Goal: Information Seeking & Learning: Learn about a topic

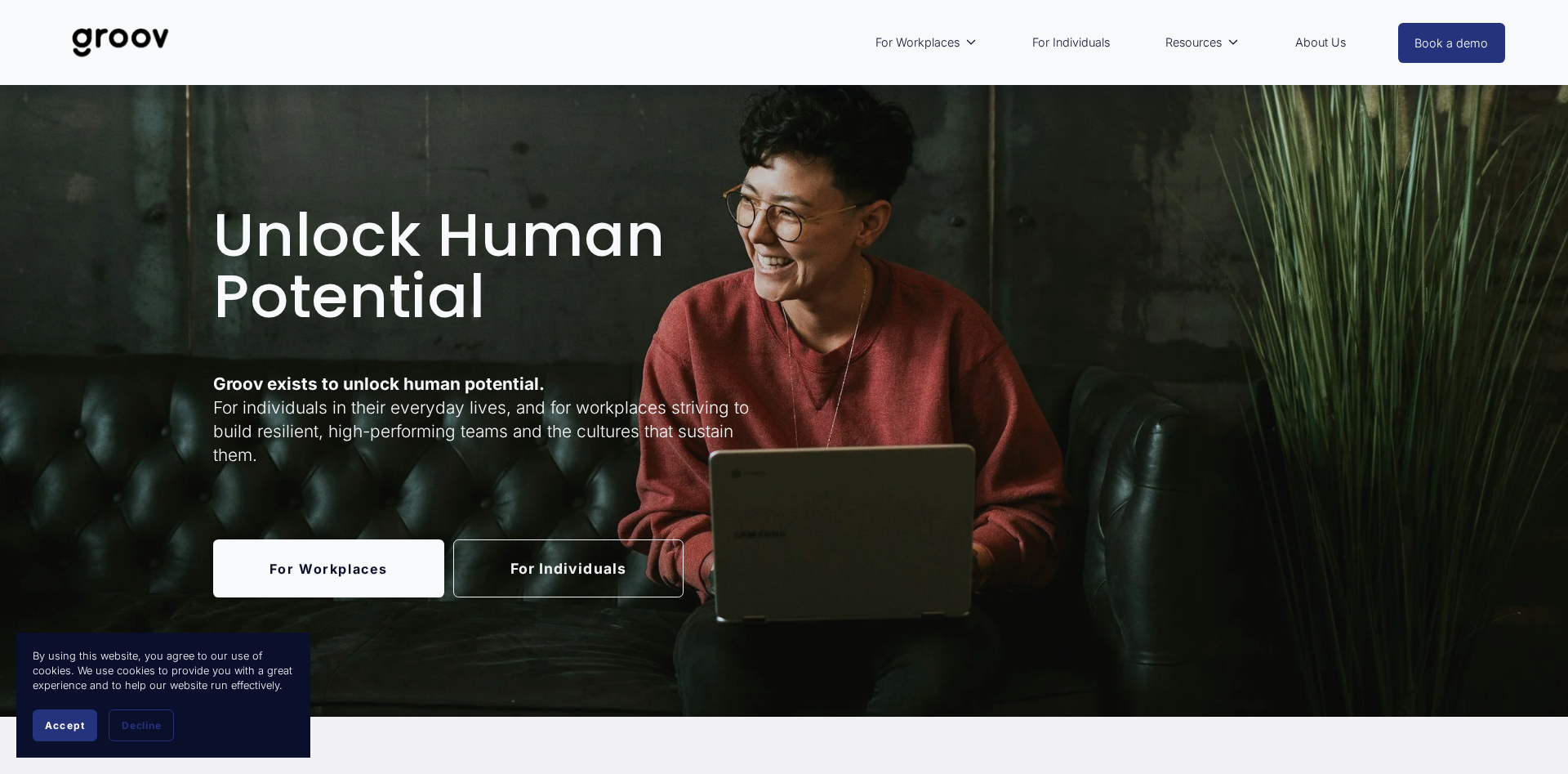
click at [1335, 42] on link "About Us" at bounding box center [1320, 42] width 67 height 38
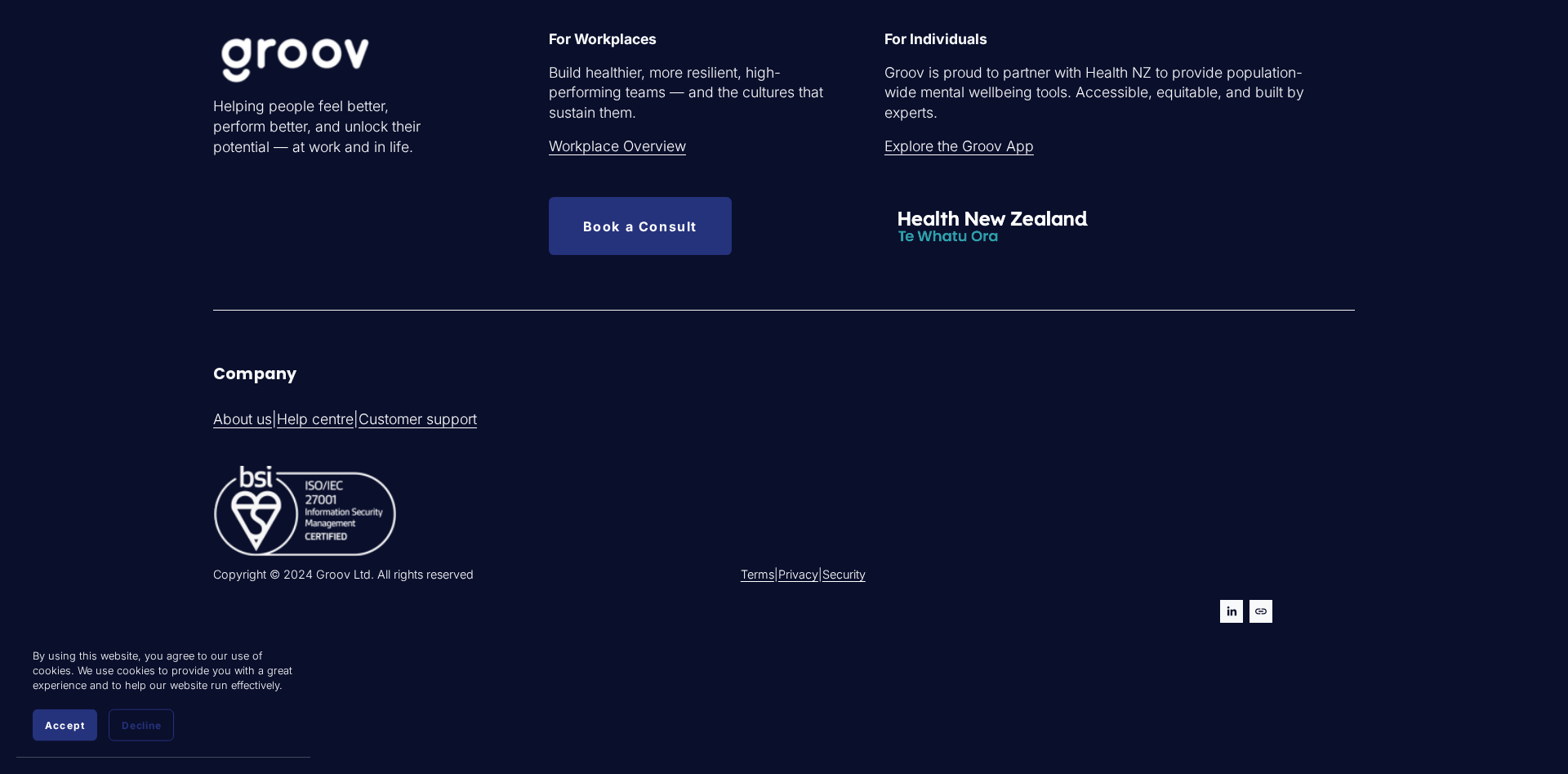
scroll to position [5250, 0]
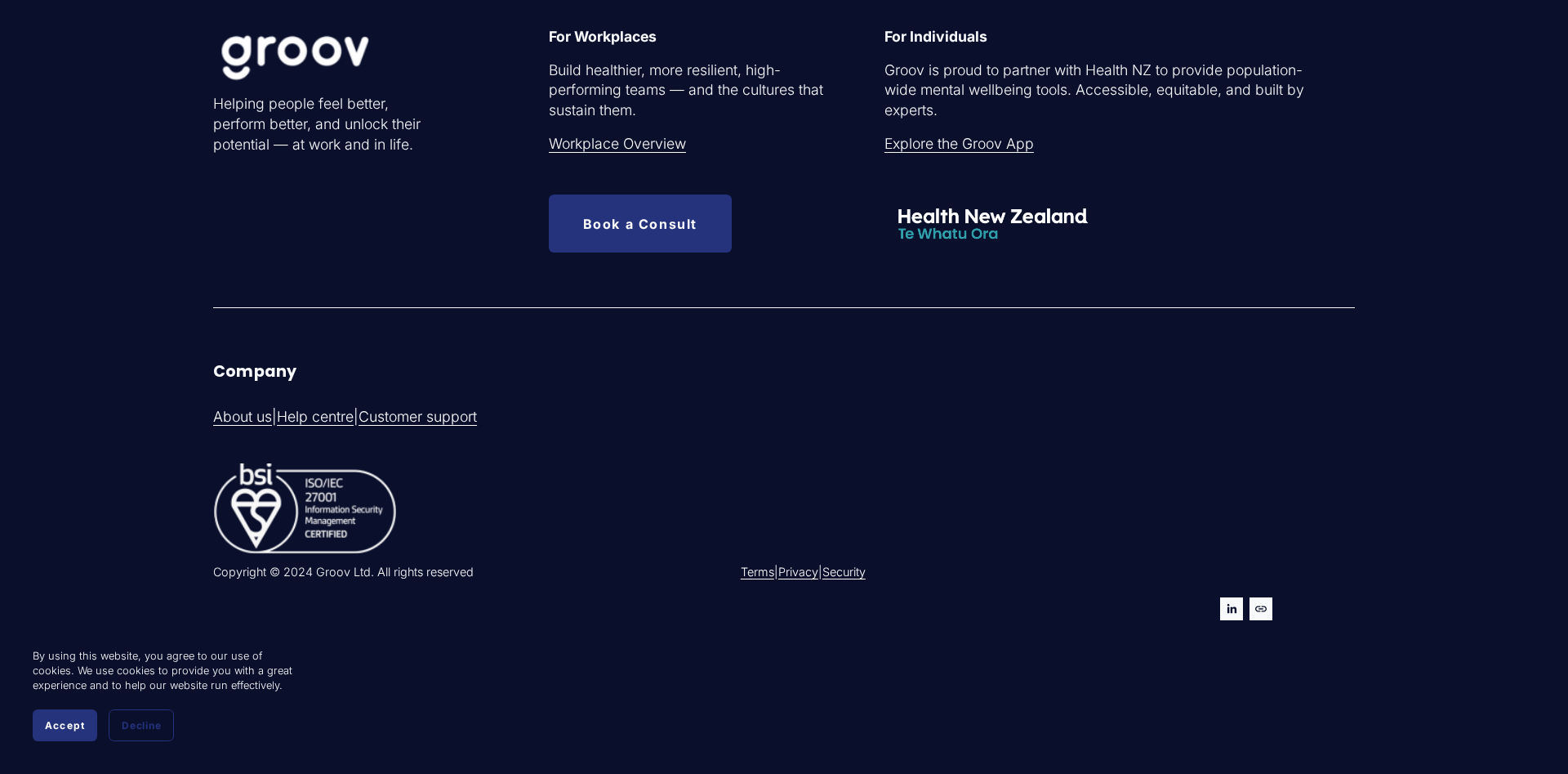
click at [863, 573] on link "Security" at bounding box center [844, 572] width 44 height 17
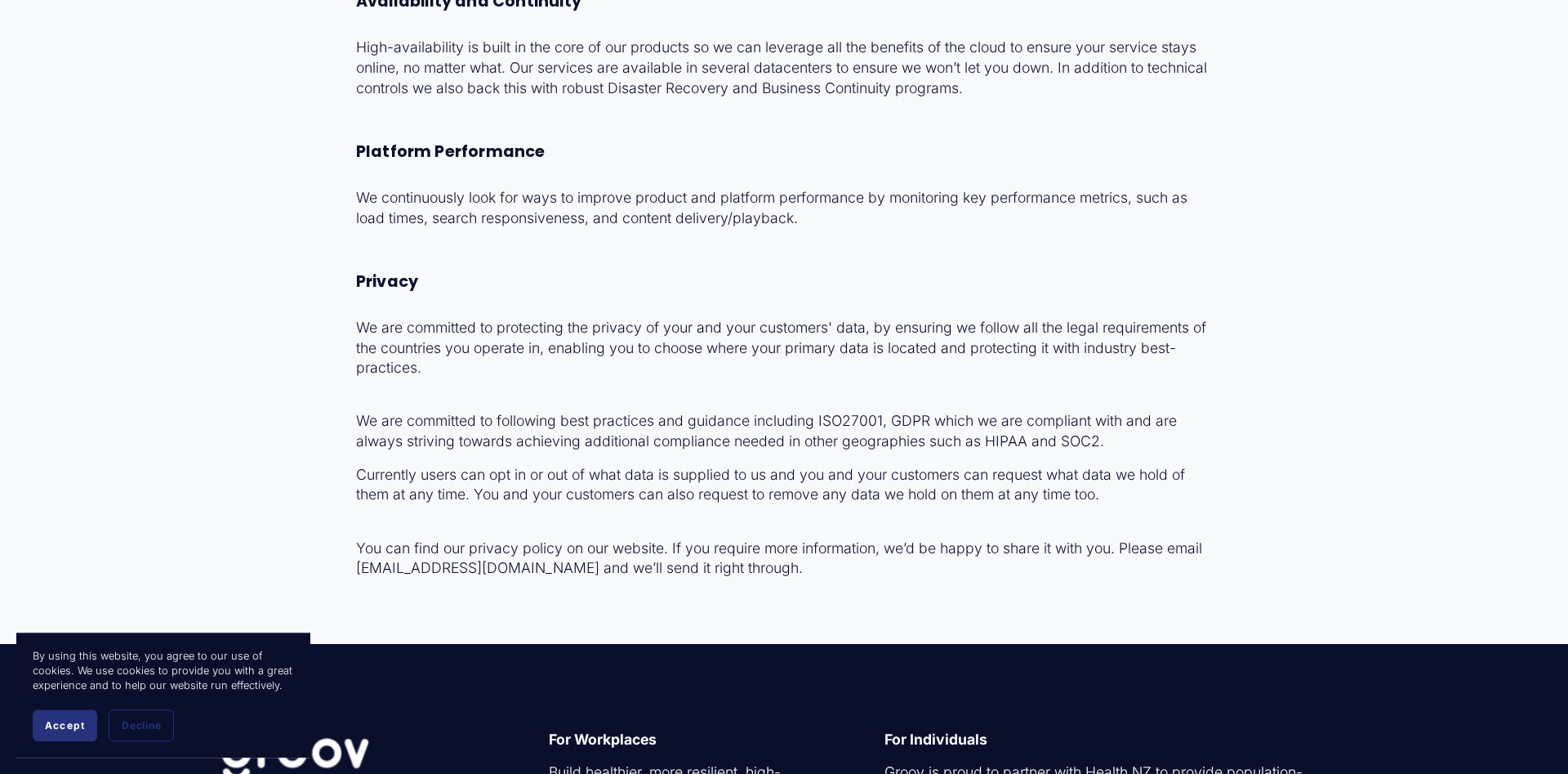
scroll to position [1834, 0]
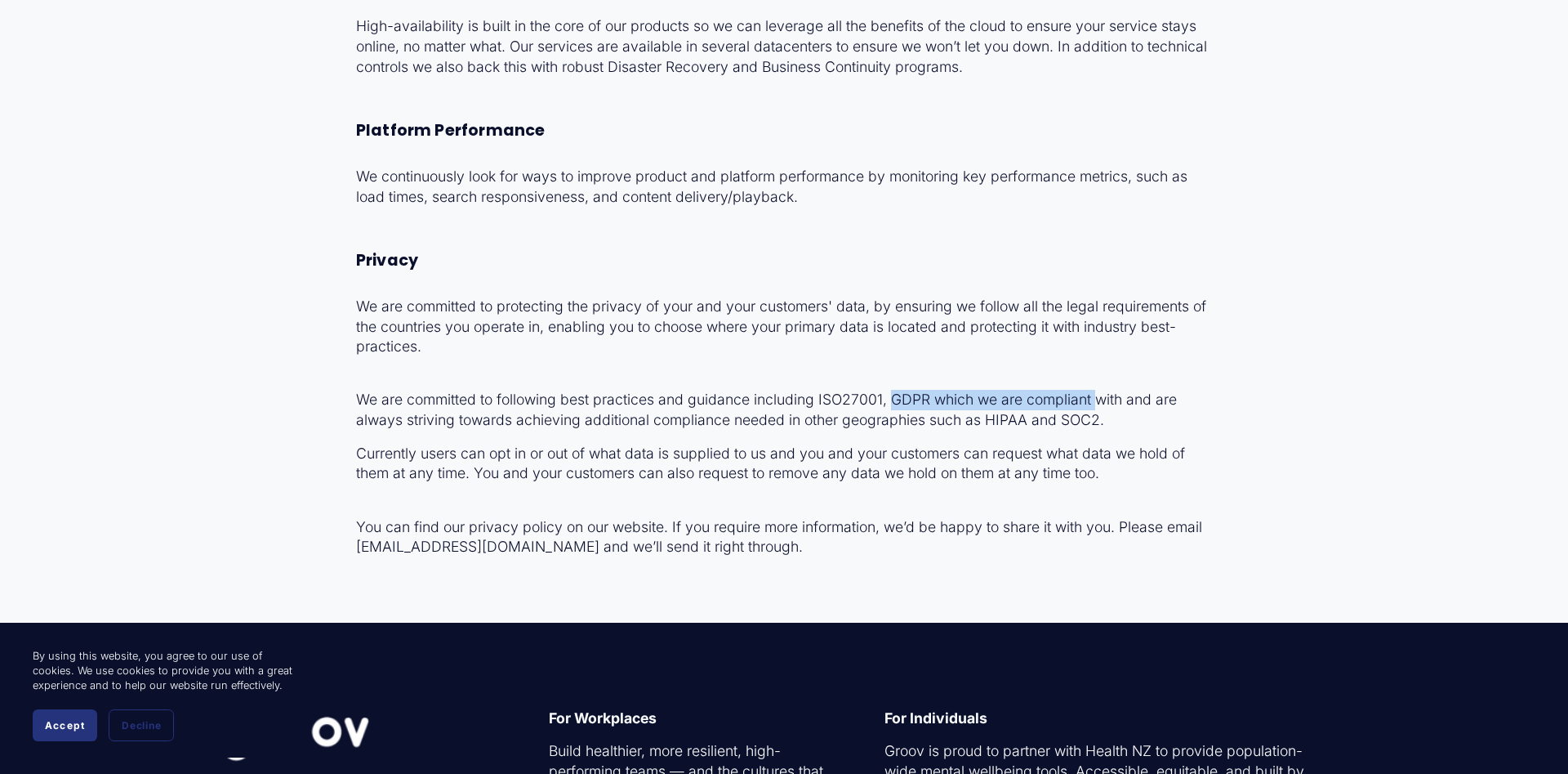
drag, startPoint x: 1096, startPoint y: 418, endPoint x: 891, endPoint y: 419, distance: 205.0
click at [891, 419] on p "We are committed to following best practices and guidance including ISO27001, G…" at bounding box center [784, 400] width 856 height 60
drag, startPoint x: 1096, startPoint y: 442, endPoint x: 1078, endPoint y: 442, distance: 18.0
click at [1078, 431] on p "We are committed to following best practices and guidance including ISO27001, G…" at bounding box center [784, 400] width 856 height 60
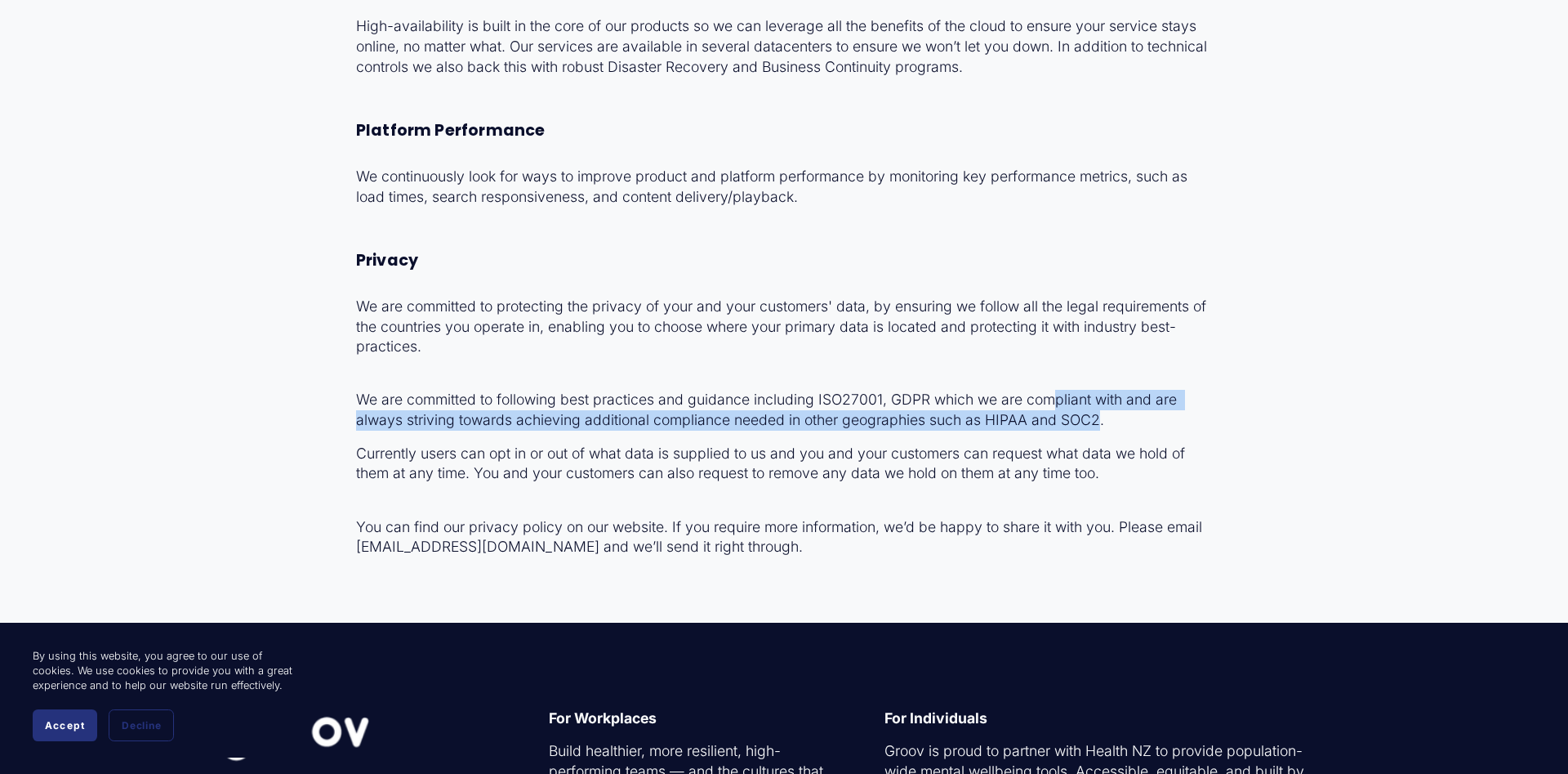
drag, startPoint x: 1099, startPoint y: 440, endPoint x: 1060, endPoint y: 429, distance: 40.5
click at [1060, 429] on p "We are committed to following best practices and guidance including ISO27001, G…" at bounding box center [784, 400] width 856 height 60
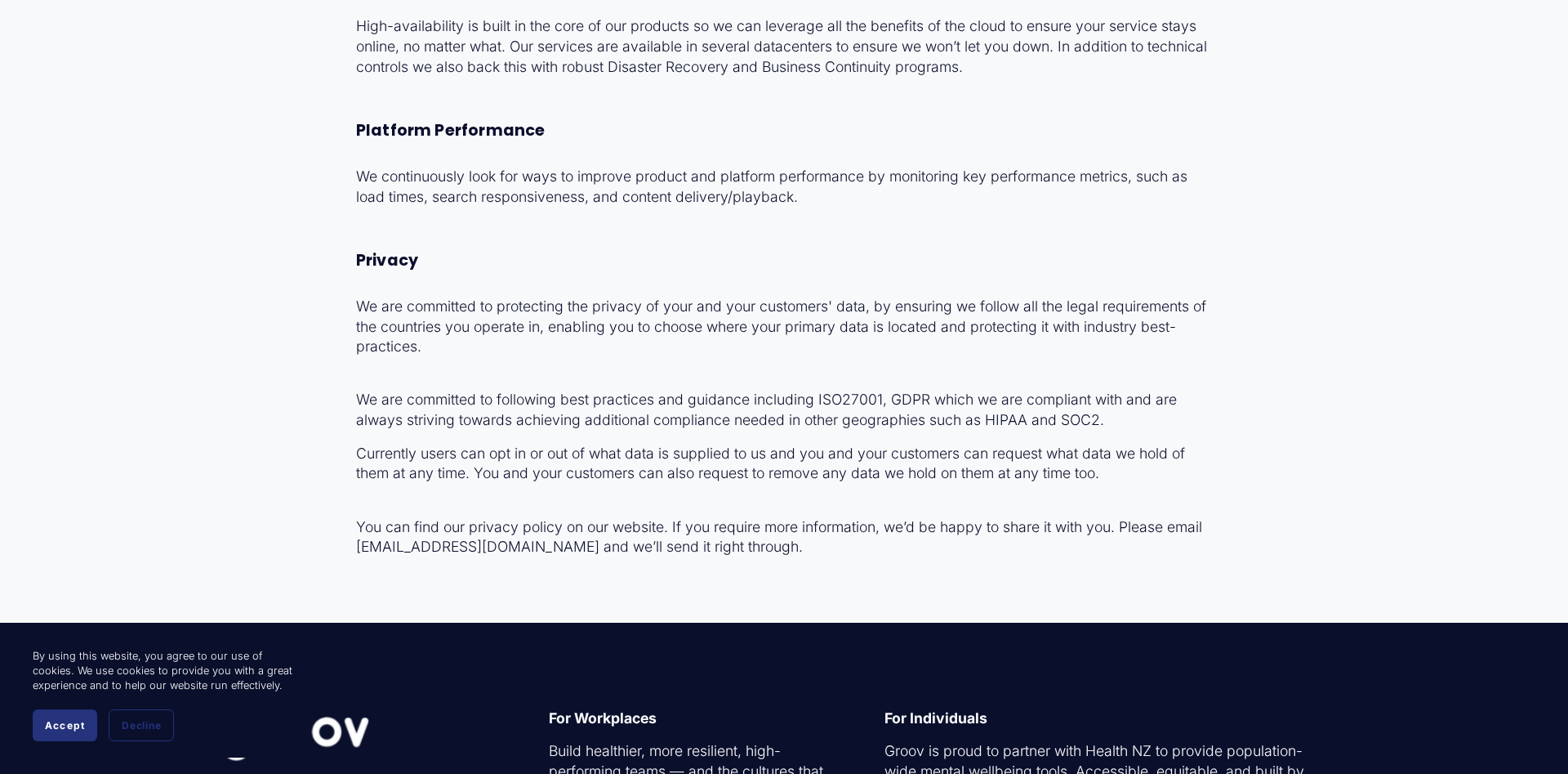
click at [1023, 425] on p "We are committed to following best practices and guidance including ISO27001, G…" at bounding box center [784, 400] width 856 height 60
drag, startPoint x: 1101, startPoint y: 419, endPoint x: 889, endPoint y: 419, distance: 212.0
click at [889, 419] on p "We are committed to following best practices and guidance including ISO27001, G…" at bounding box center [784, 400] width 856 height 60
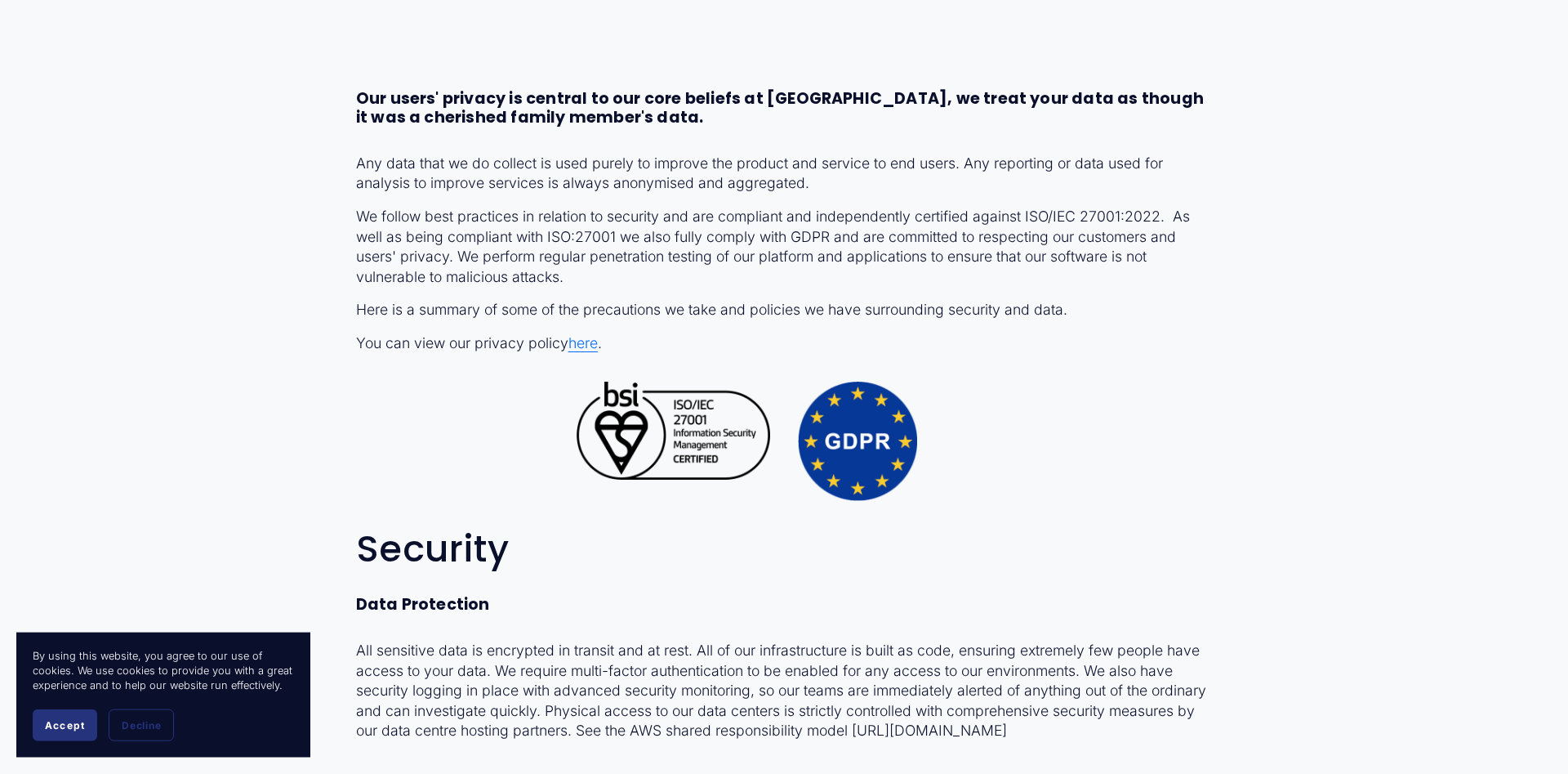
scroll to position [167, 0]
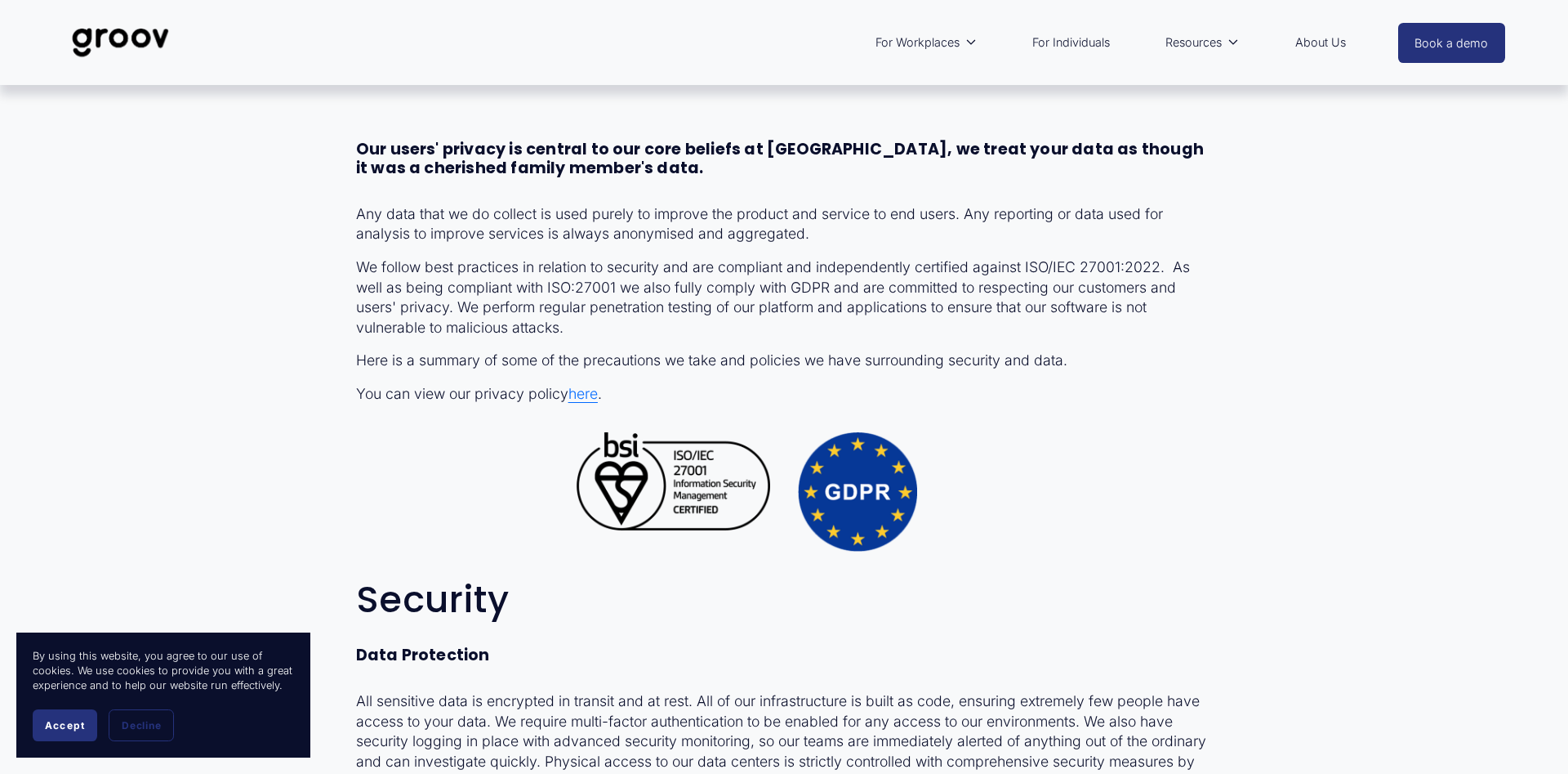
click at [705, 469] on div at bounding box center [673, 481] width 194 height 98
click at [588, 396] on span "here" at bounding box center [583, 394] width 30 height 17
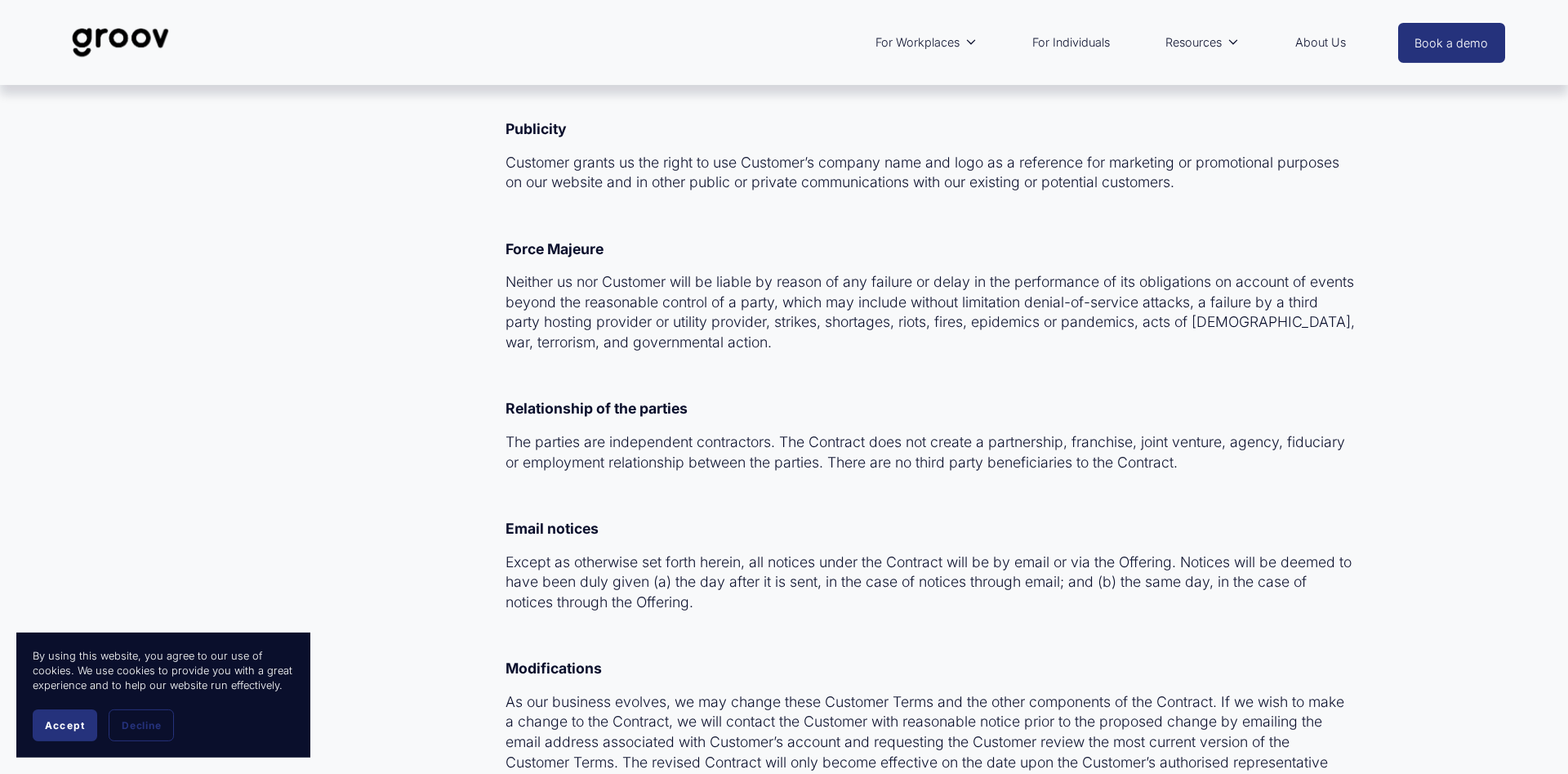
scroll to position [9736, 0]
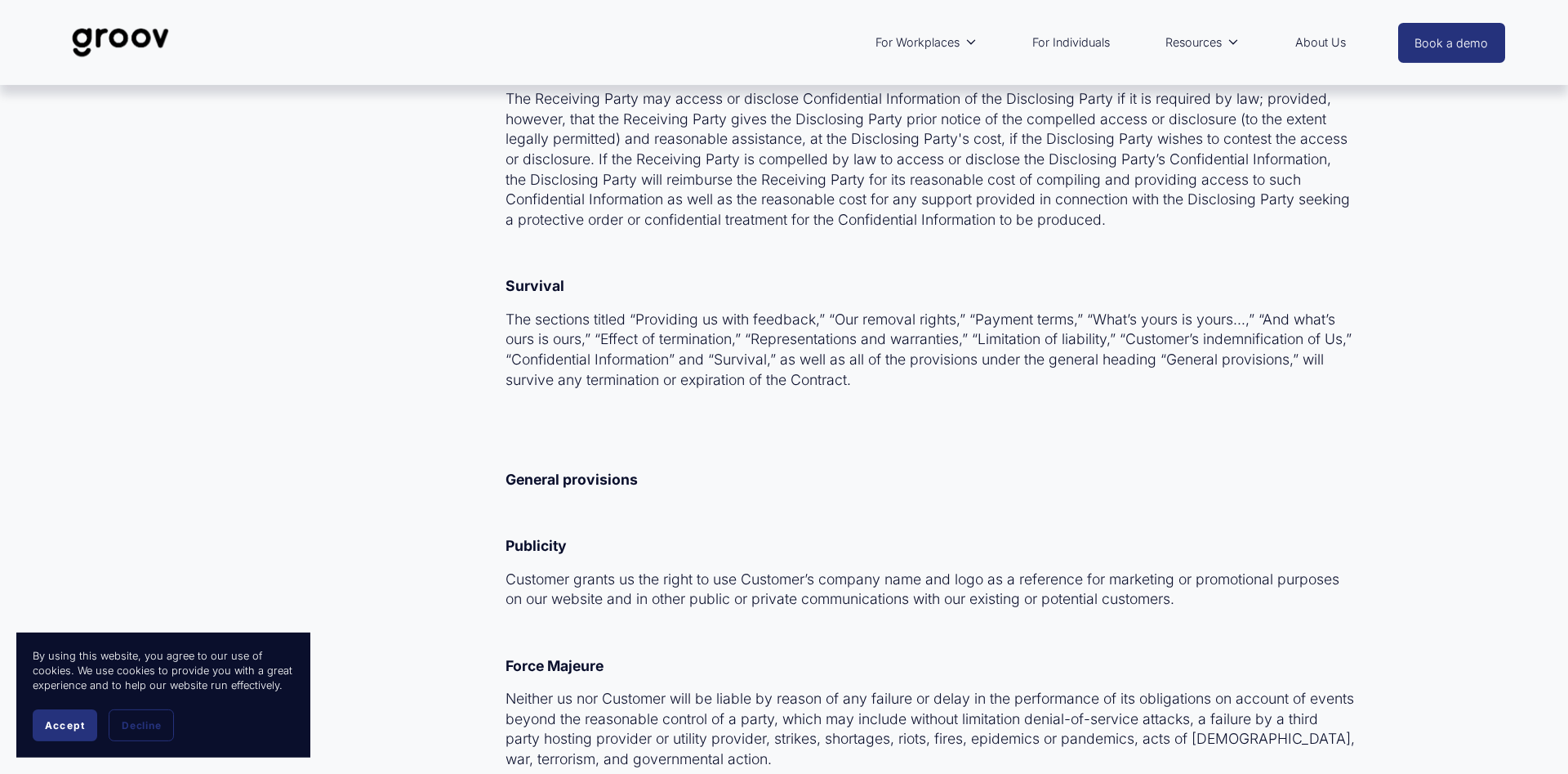
drag, startPoint x: 1173, startPoint y: 531, endPoint x: 817, endPoint y: 91, distance: 566.0
click at [817, 44] on p at bounding box center [931, 32] width 849 height 20
drag, startPoint x: 1381, startPoint y: 316, endPoint x: 1395, endPoint y: 305, distance: 17.8
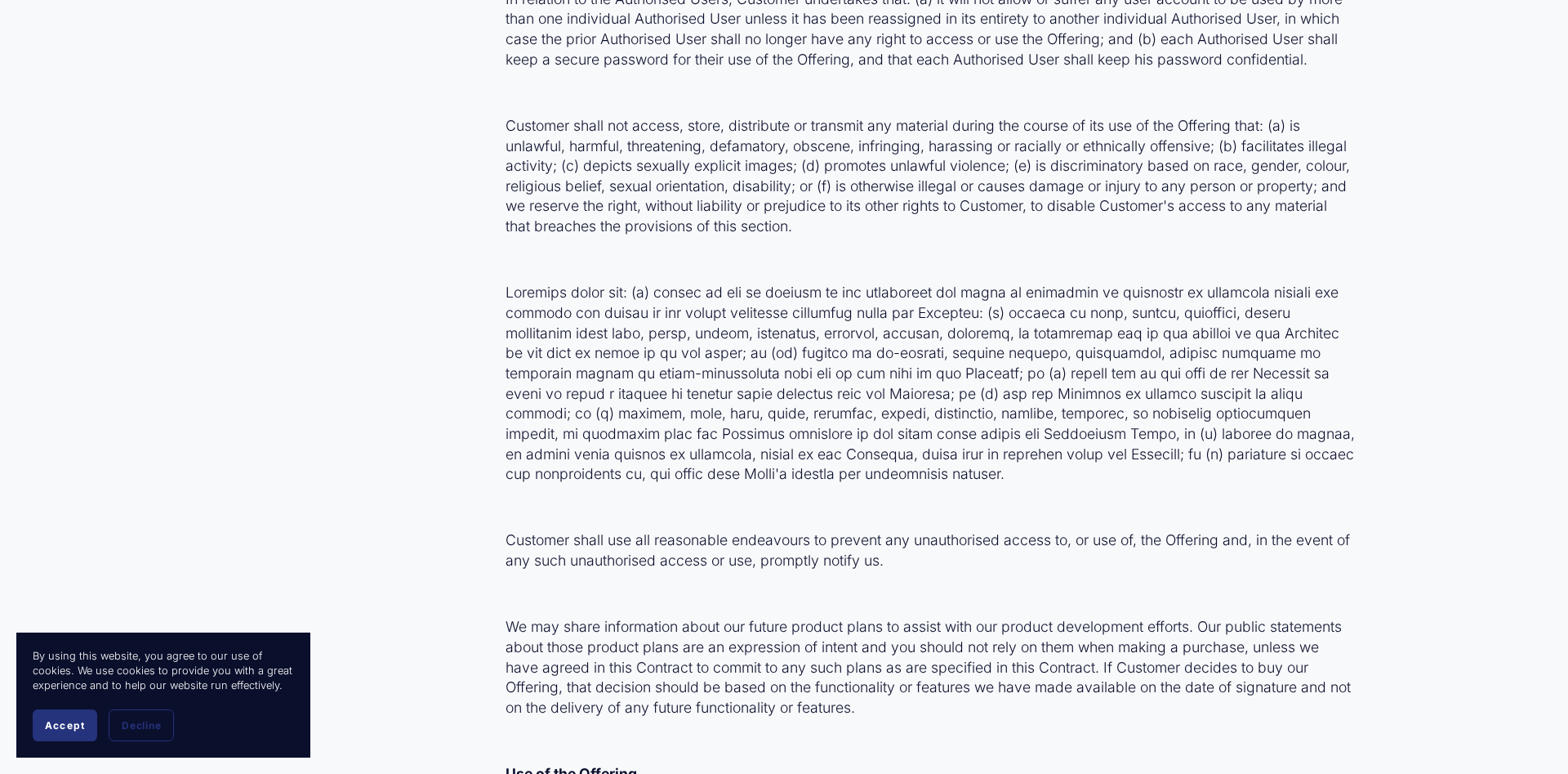
scroll to position [1250, 0]
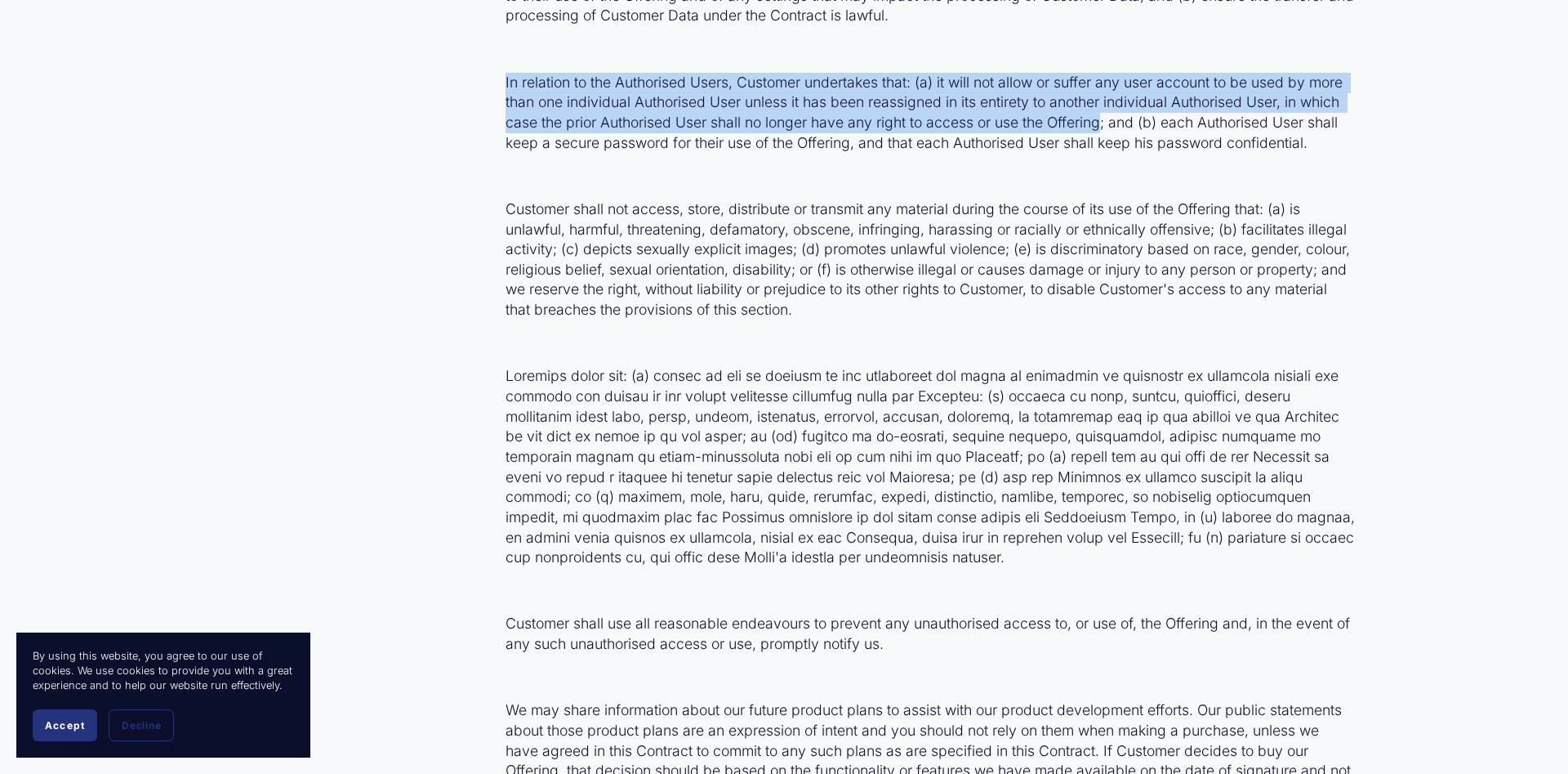
drag, startPoint x: 1106, startPoint y: 137, endPoint x: 507, endPoint y: 97, distance: 600.3
click at [507, 97] on p "In relation to the Authorised Users, Customer undertakes that: (a) it will not …" at bounding box center [931, 113] width 849 height 81
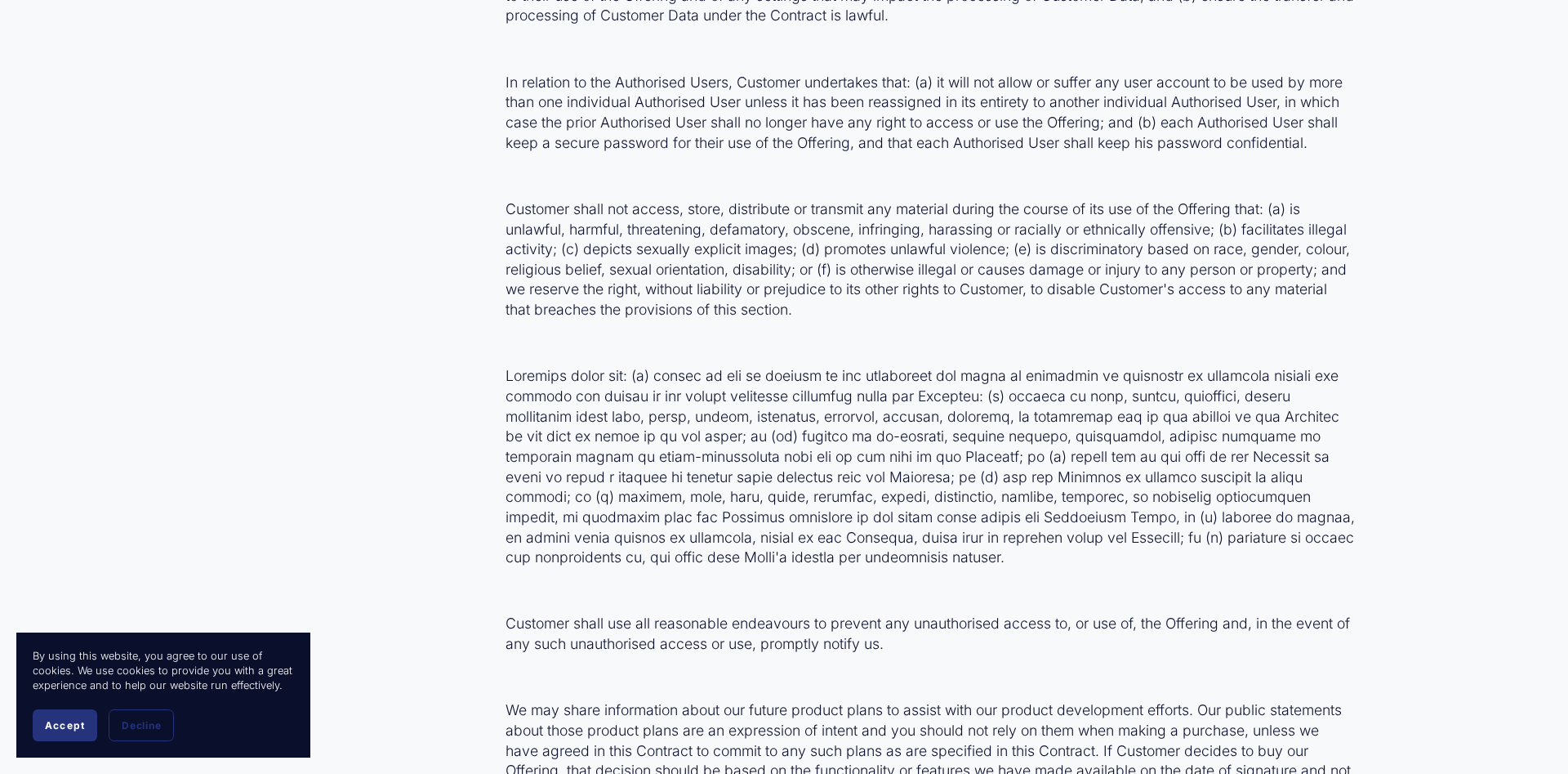
click at [1330, 140] on p "In relation to the Authorised Users, Customer undertakes that: (a) it will not …" at bounding box center [931, 113] width 849 height 81
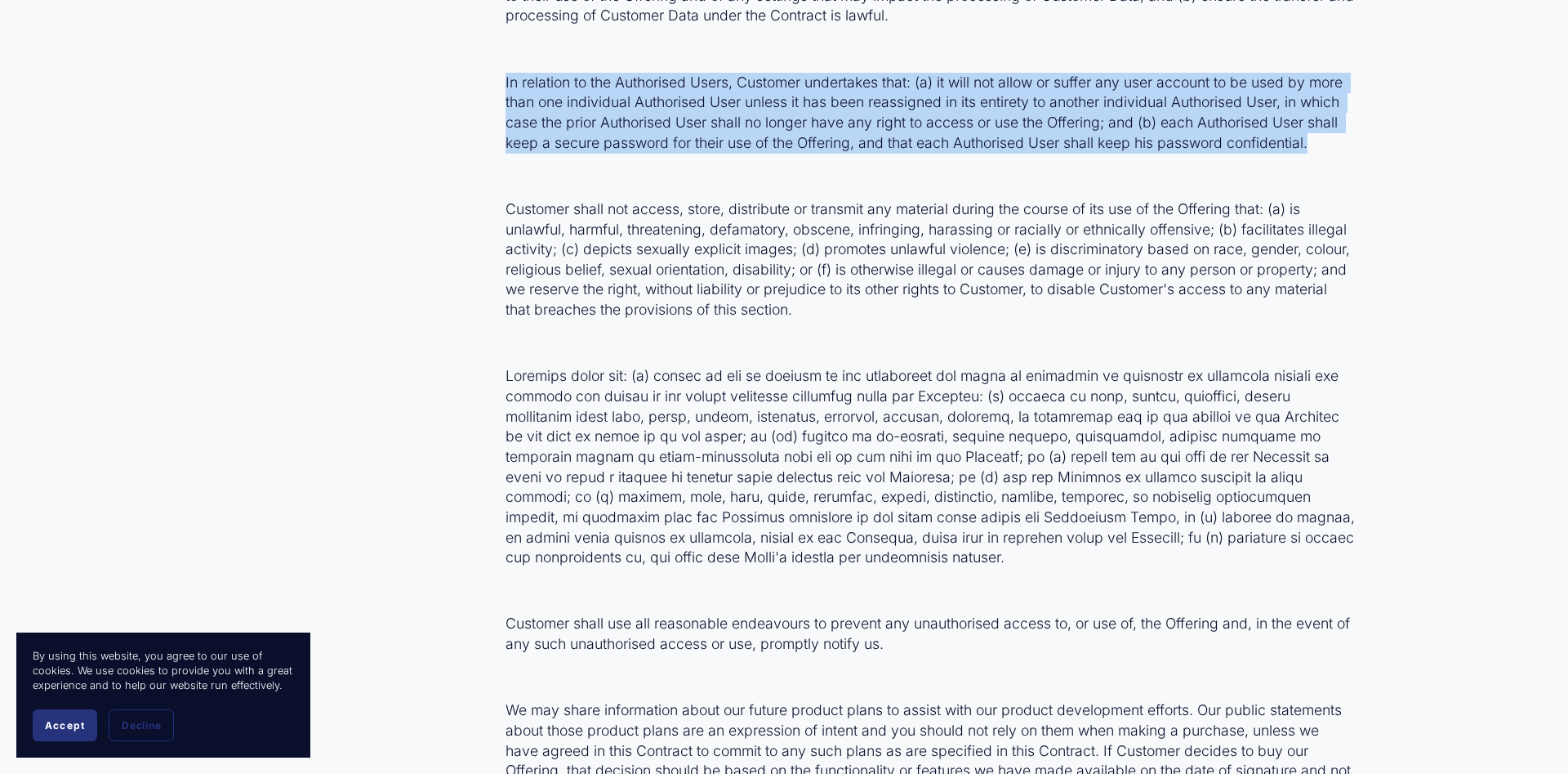
drag, startPoint x: 1318, startPoint y: 156, endPoint x: 502, endPoint y: 100, distance: 817.9
copy p "In relation to the Authorised Users, Customer undertakes that: (a) it will not …"
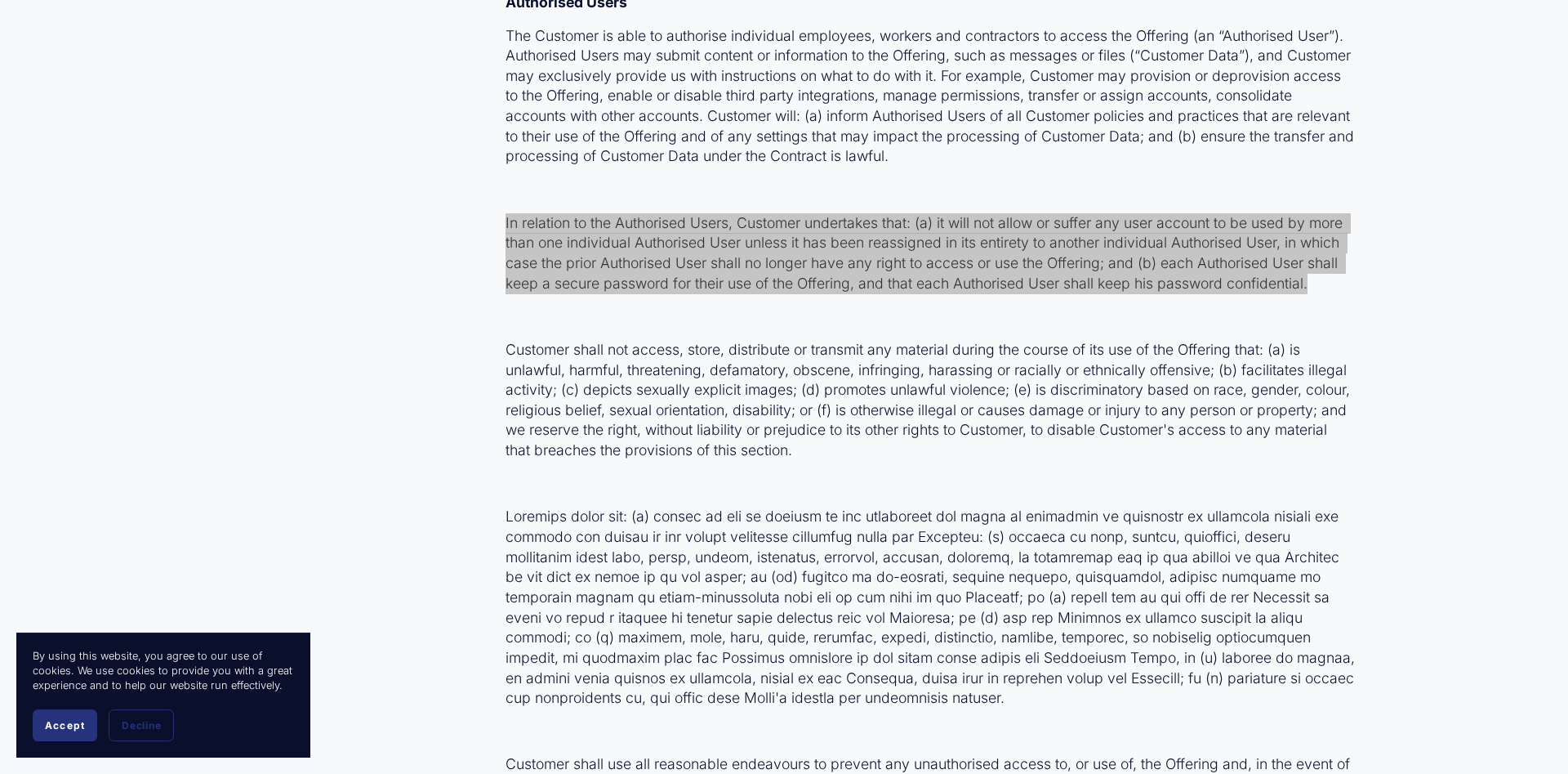
scroll to position [1084, 0]
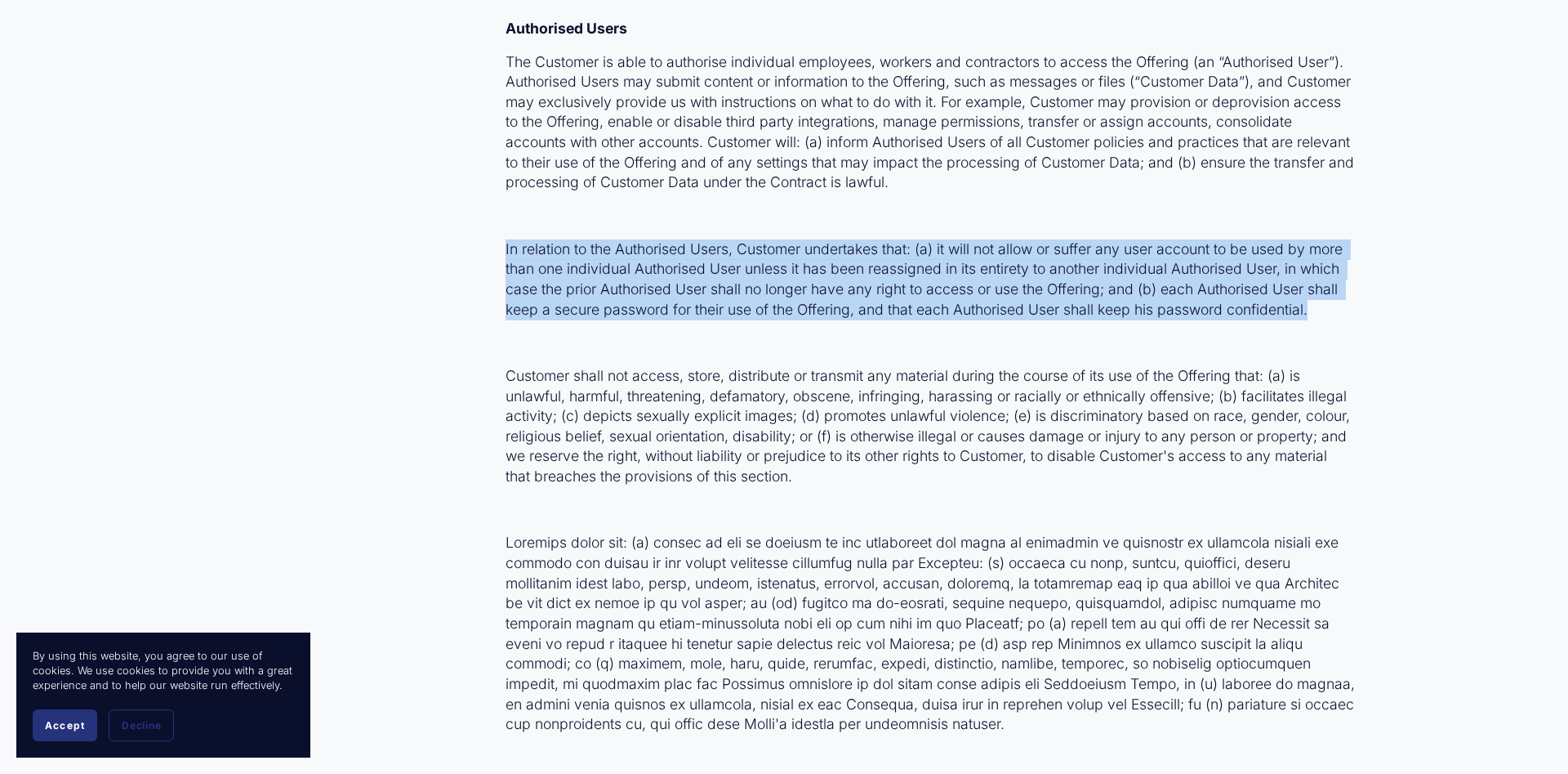
click at [965, 380] on p "Customer shall not access, store, distribute or transmit any material during th…" at bounding box center [931, 427] width 849 height 121
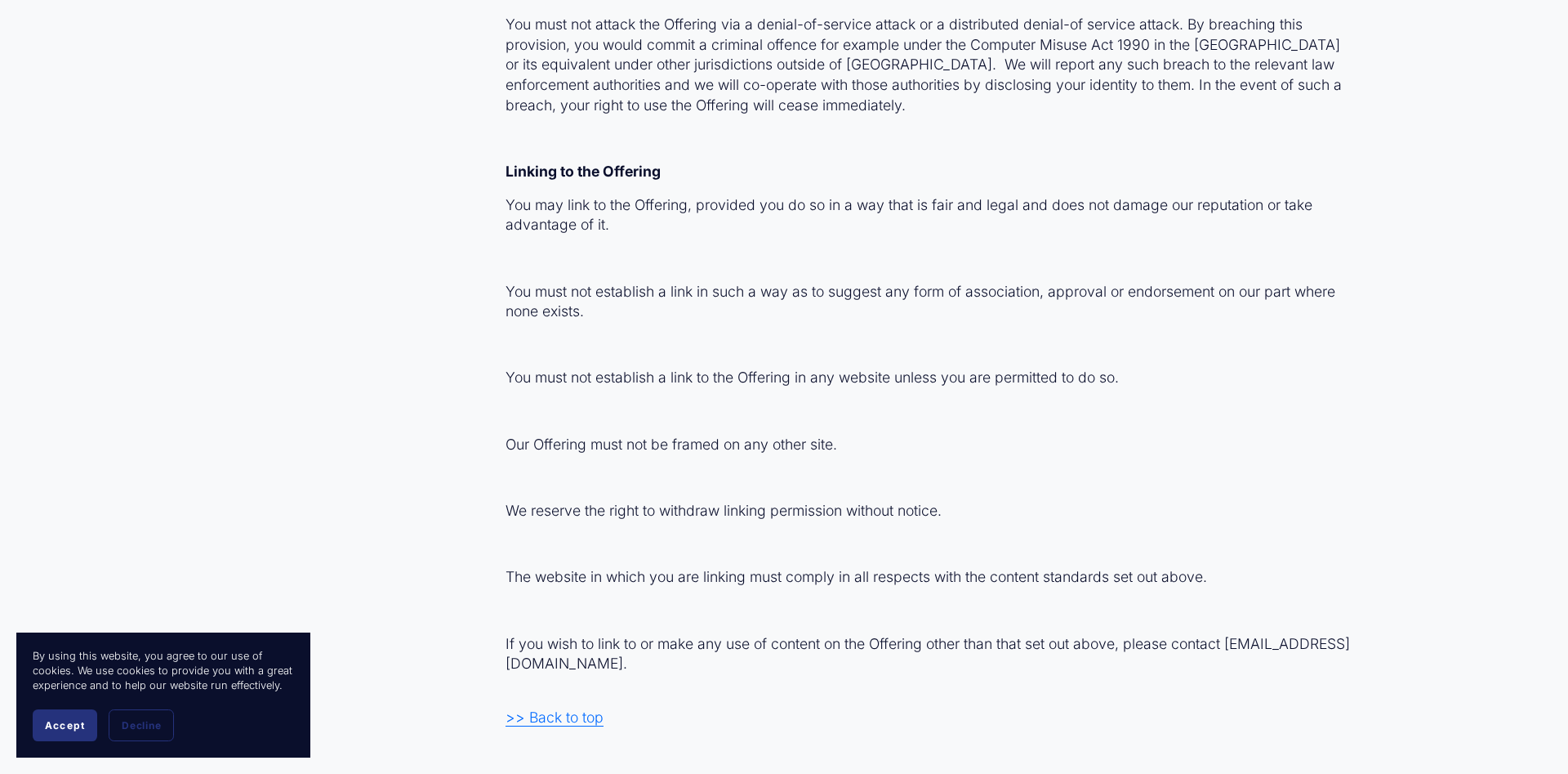
scroll to position [36073, 0]
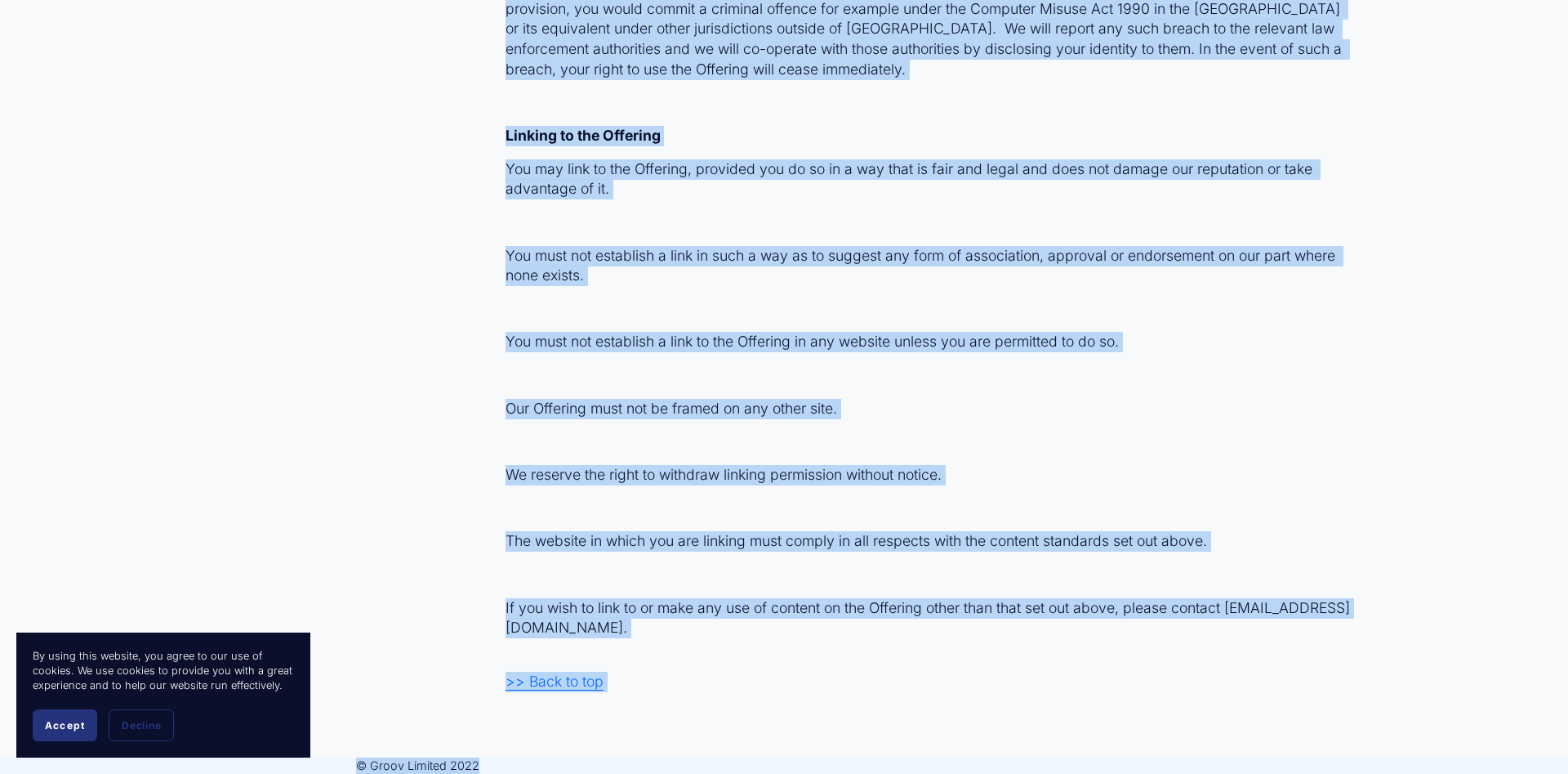
copy body "Customer Terms of Service User Terms of Service Privacy Policy Subprocessors Co…"
click at [987, 606] on p "If you wish to link to or make any use of content on the Offering other than th…" at bounding box center [931, 619] width 849 height 40
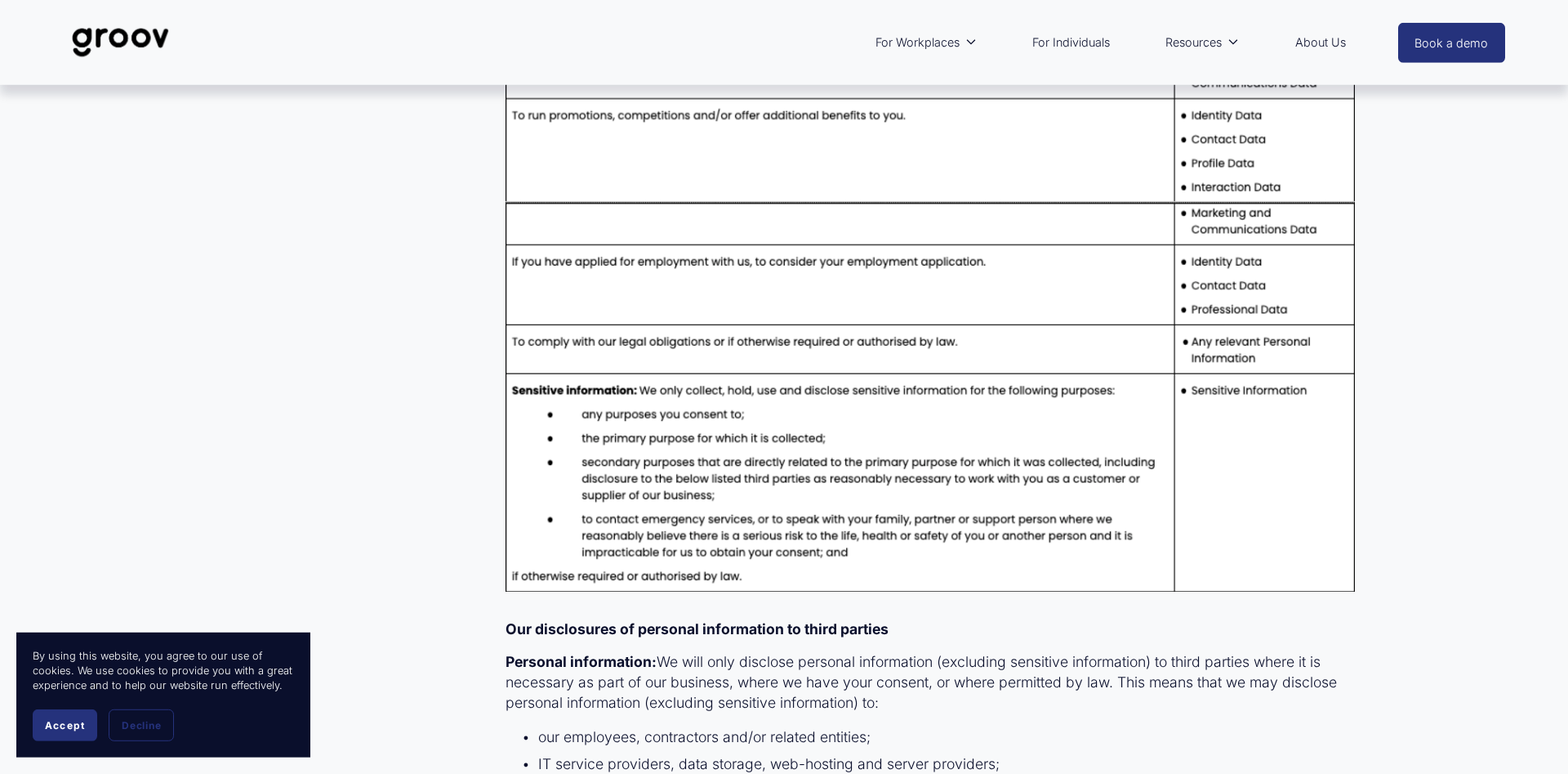
click at [806, 9] on div "Skip to Content For Workplaces Workplace overview" at bounding box center [784, 42] width 1568 height 85
click at [806, 24] on div "Skip to Content For Workplaces Workplace overview" at bounding box center [784, 42] width 1568 height 85
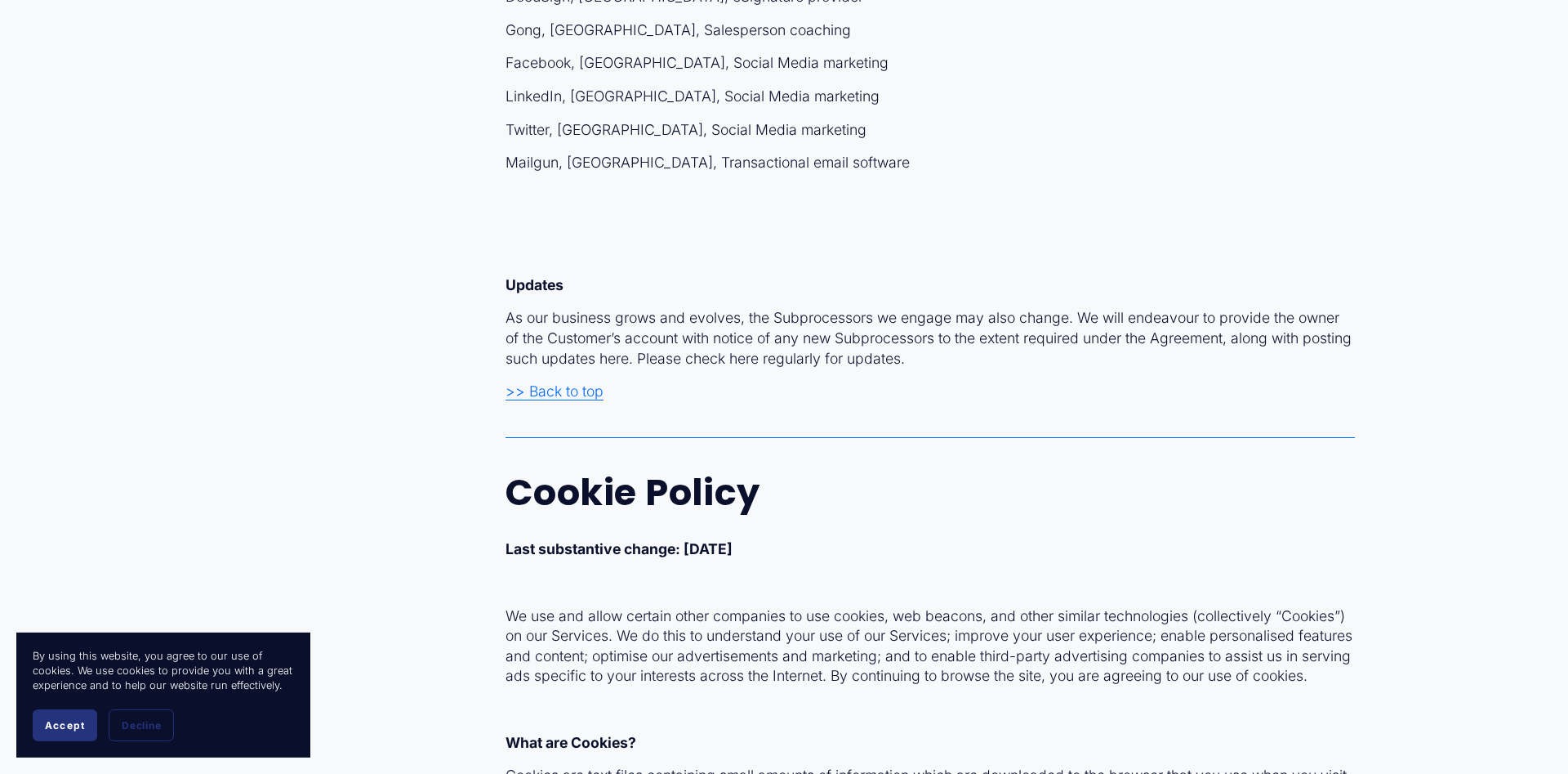
scroll to position [28688, 0]
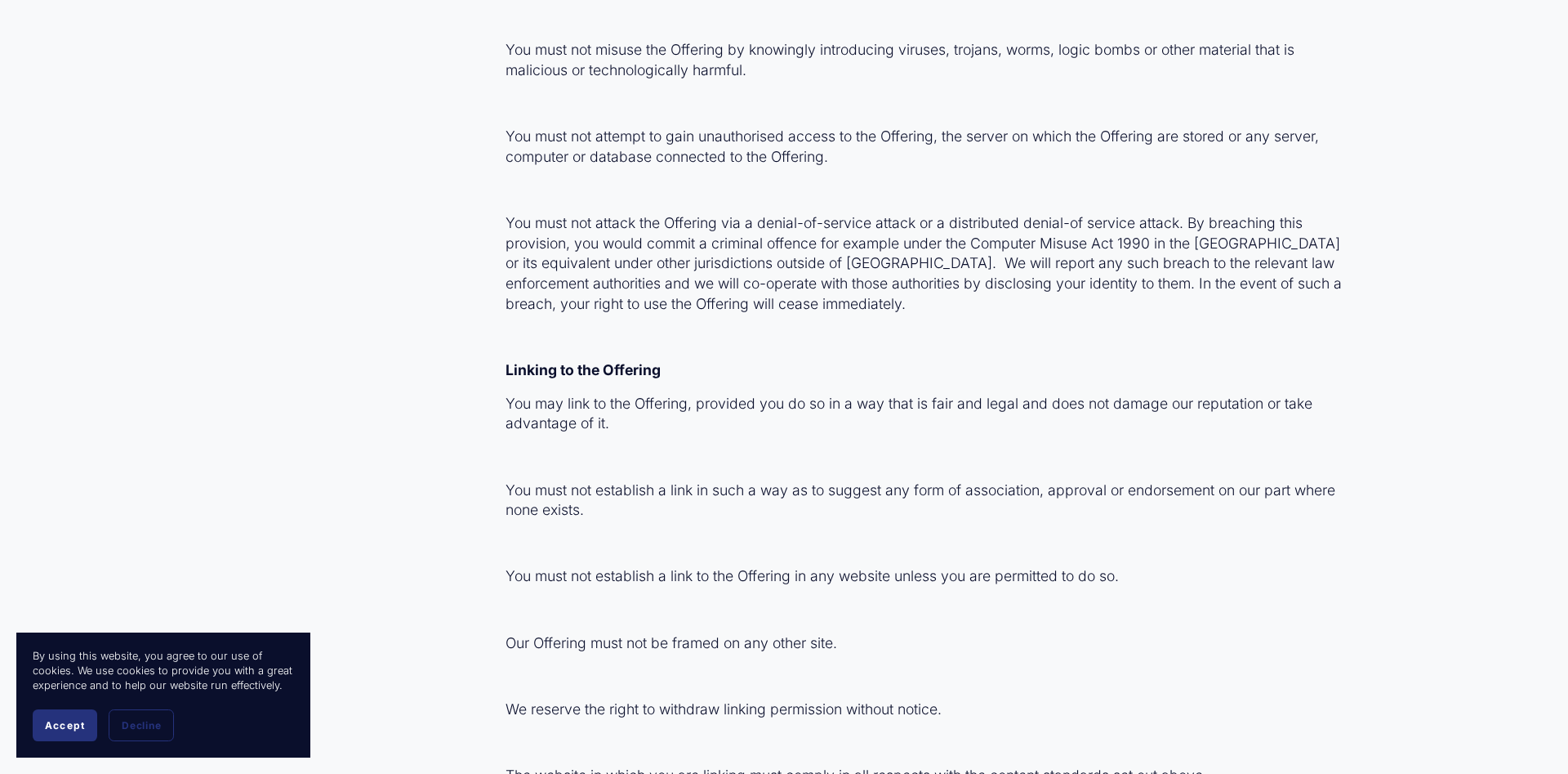
scroll to position [36073, 0]
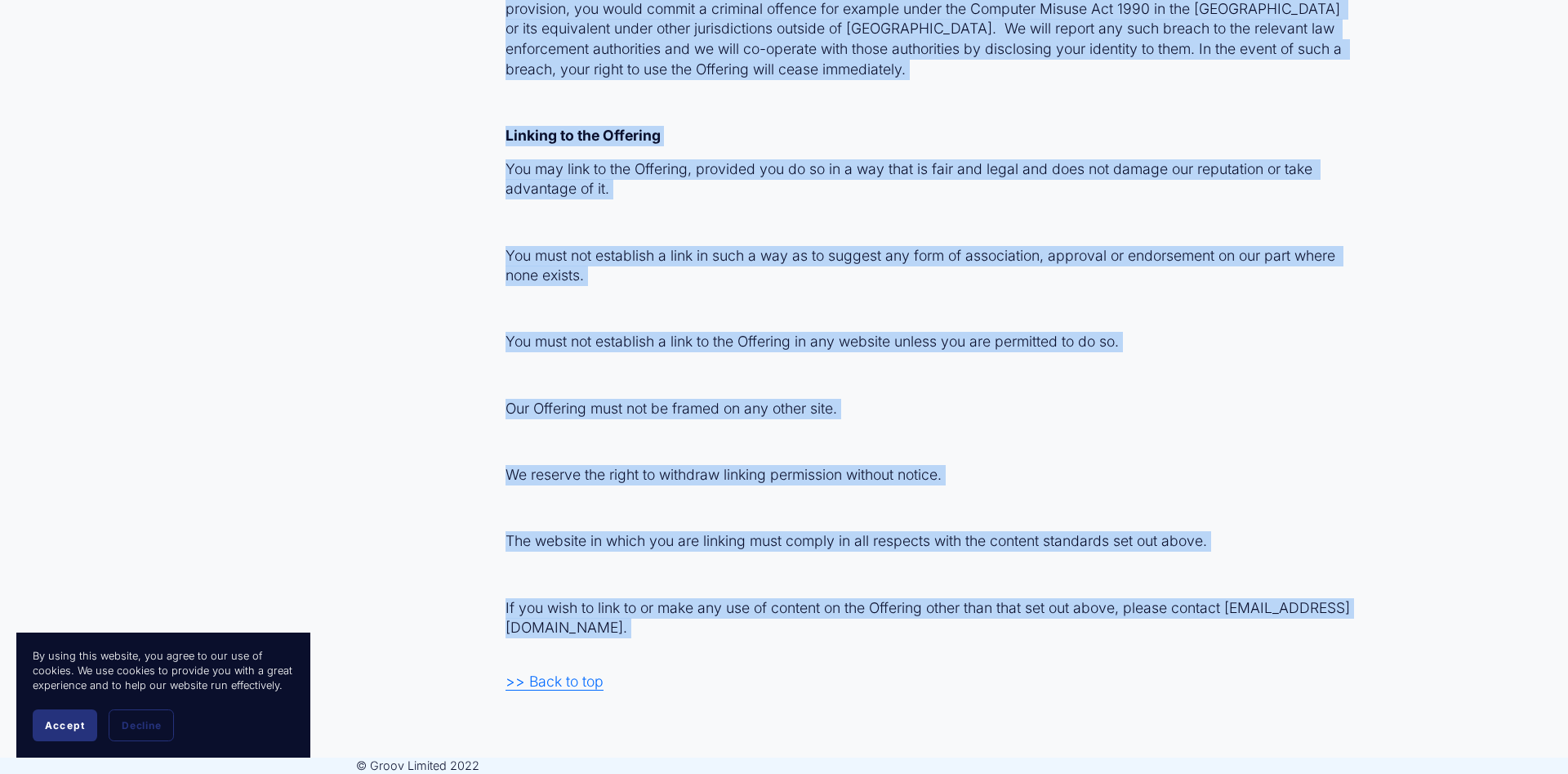
drag, startPoint x: 509, startPoint y: 209, endPoint x: 694, endPoint y: 647, distance: 475.5
copy div "Customer Terms of Service Effective date: 1 July 2024 Groov Limited (“Groov”,“u…"
click at [76, 737] on button "Accept" at bounding box center [65, 725] width 65 height 32
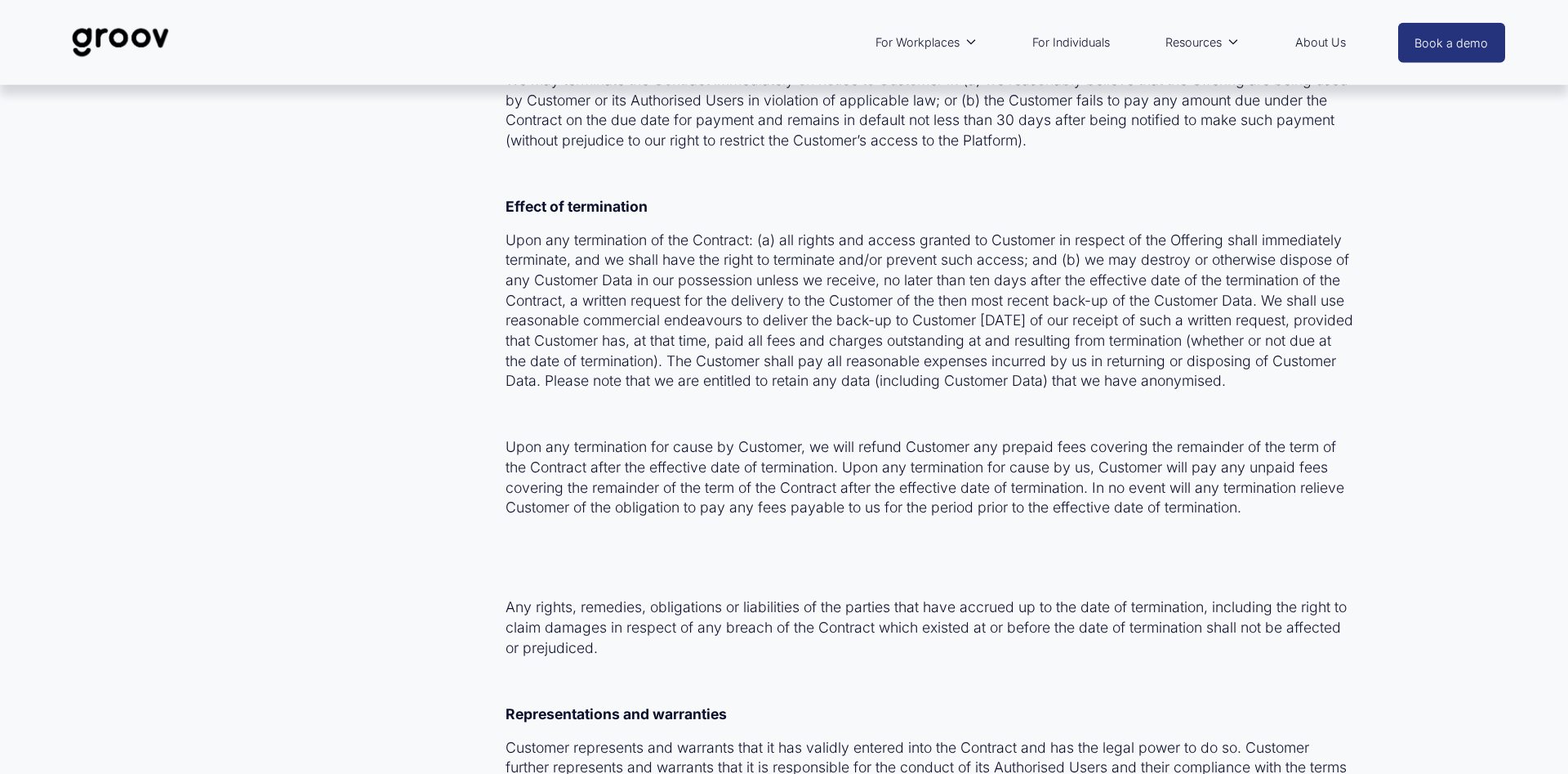
drag, startPoint x: 282, startPoint y: 437, endPoint x: 118, endPoint y: -67, distance: 530.0
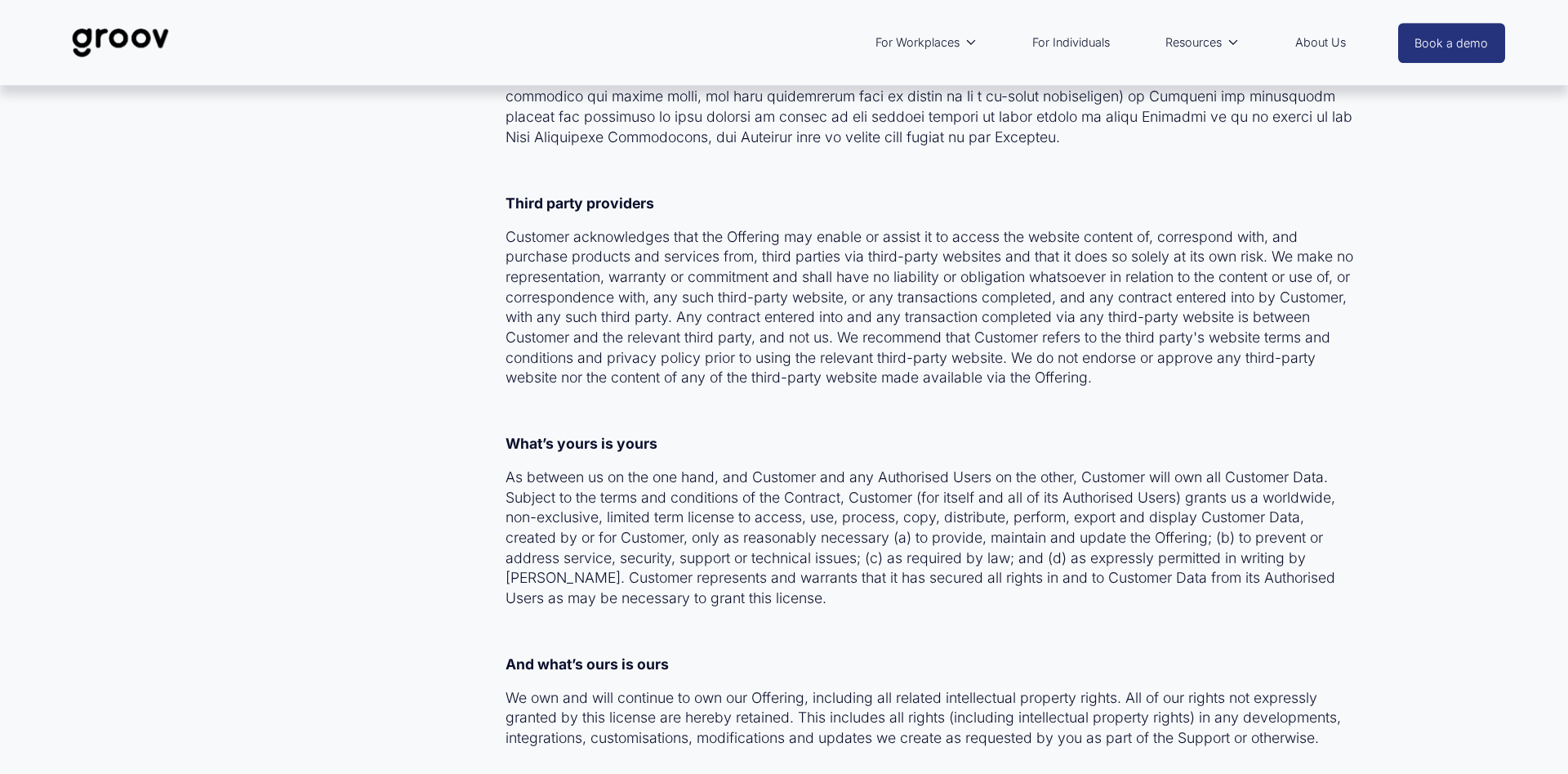
click at [116, 32] on img at bounding box center [120, 43] width 115 height 54
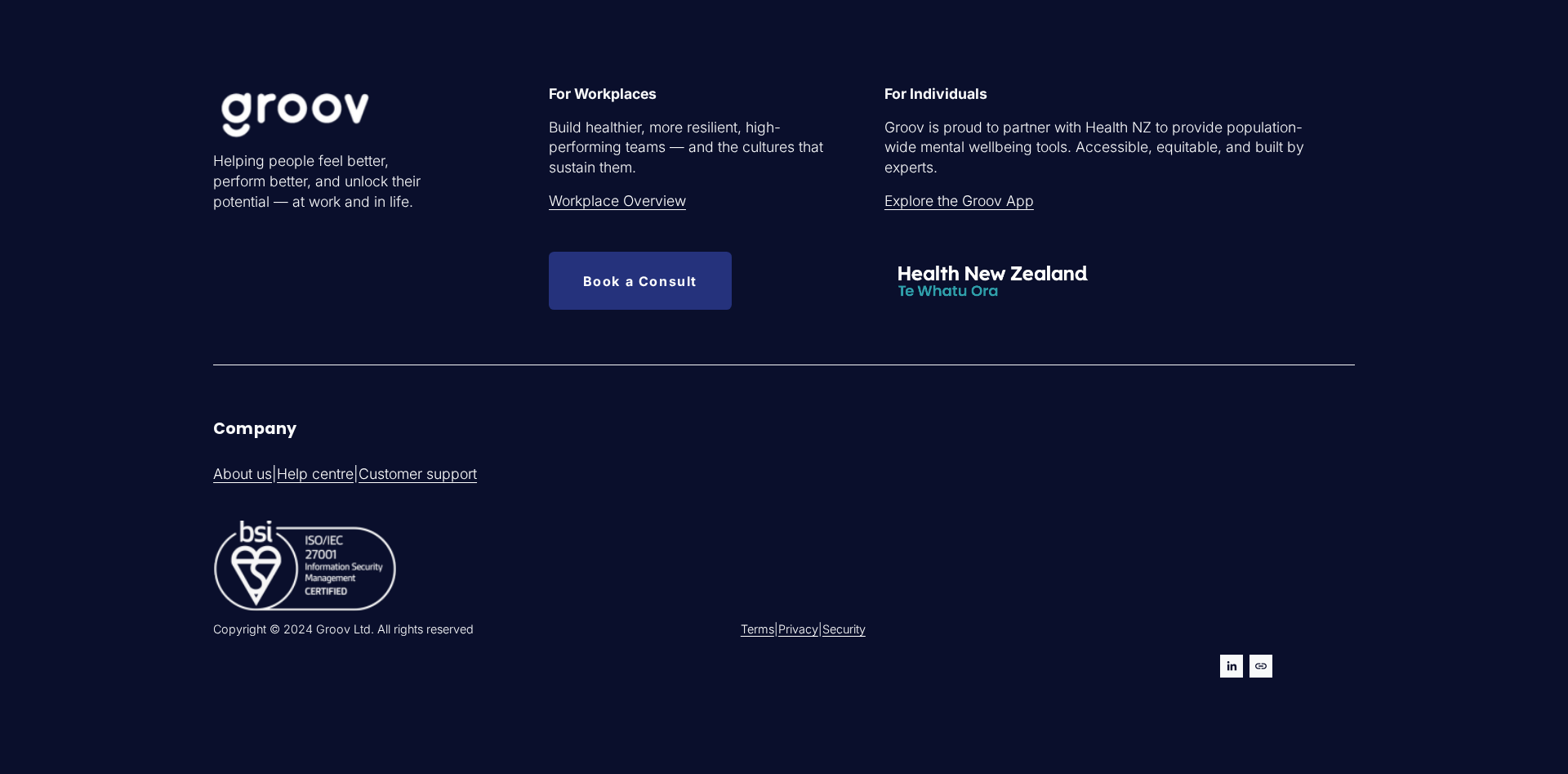
scroll to position [4168, 0]
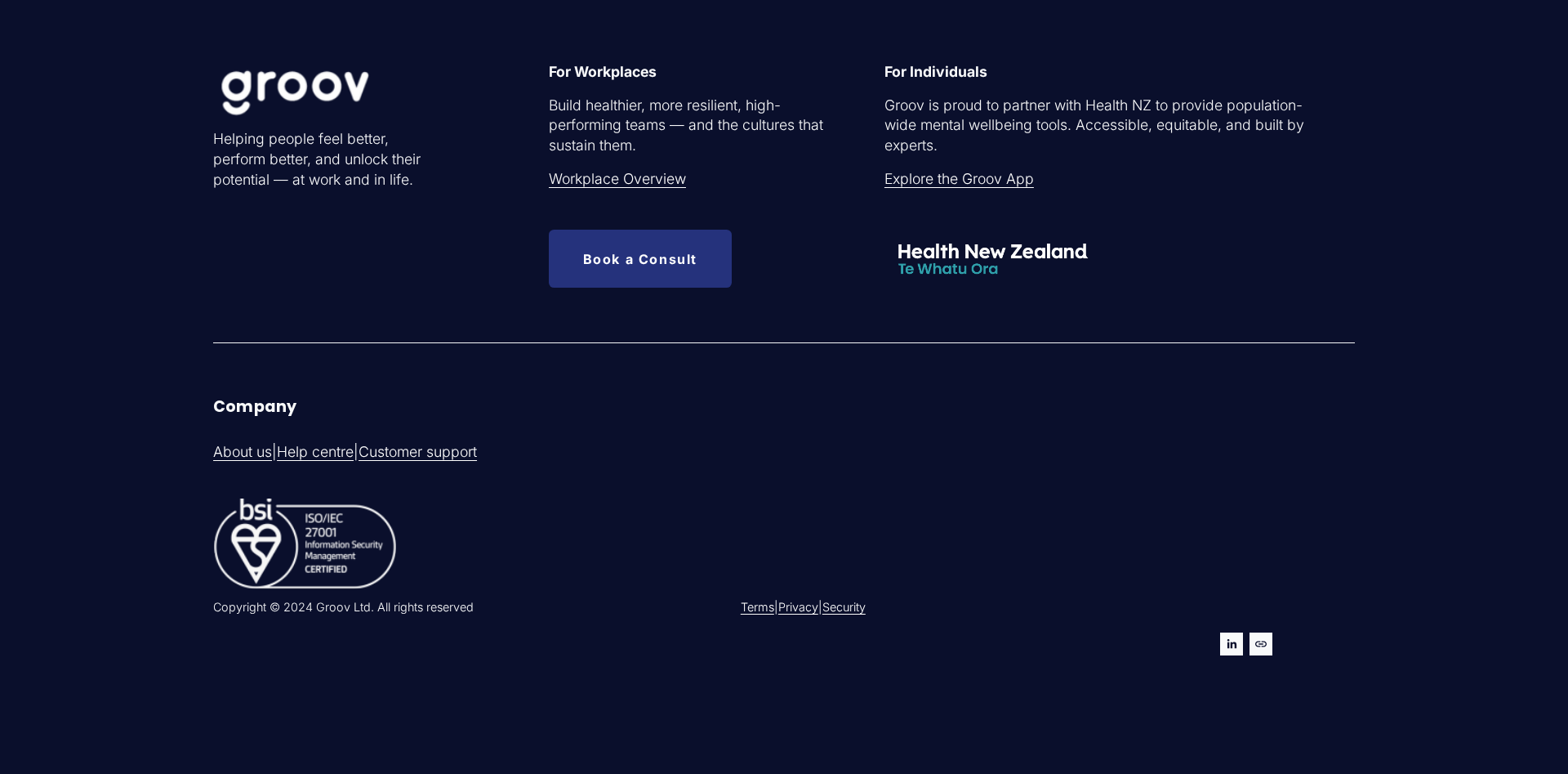
click at [966, 177] on link "Explore the Groov App" at bounding box center [958, 179] width 149 height 20
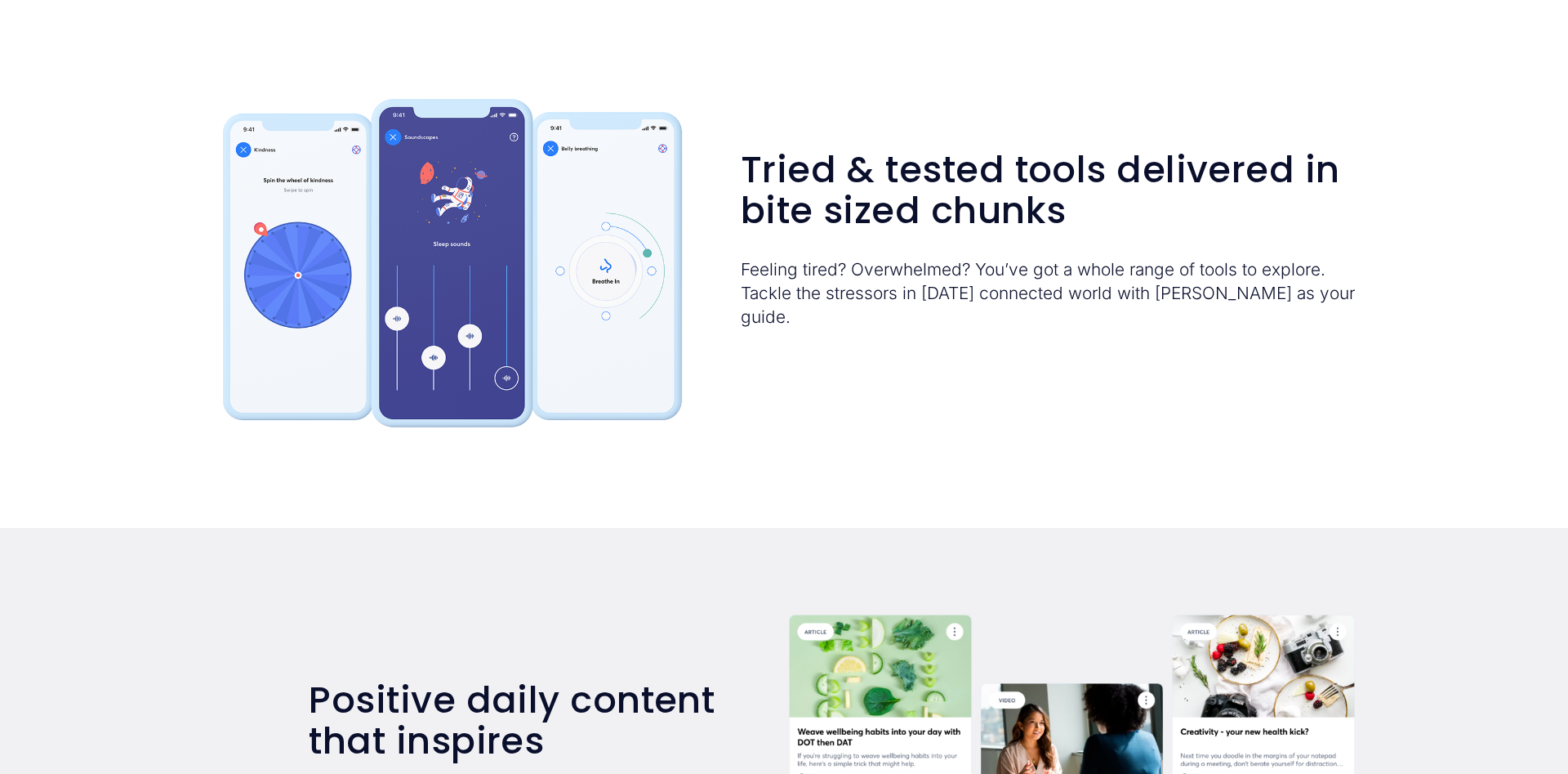
scroll to position [2501, 0]
